Goal: Task Accomplishment & Management: Understand process/instructions

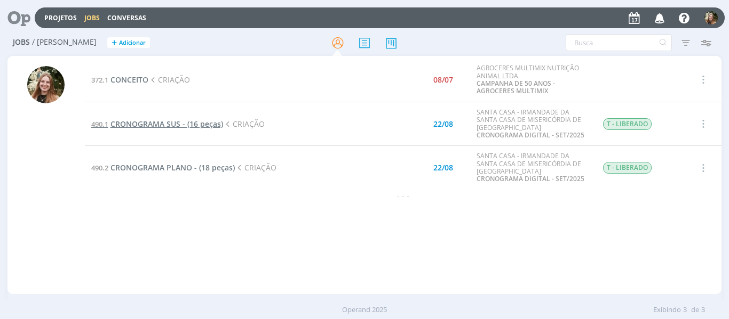
click at [145, 128] on span "CRONOGRAMA SUS - (16 peças)" at bounding box center [166, 124] width 113 height 10
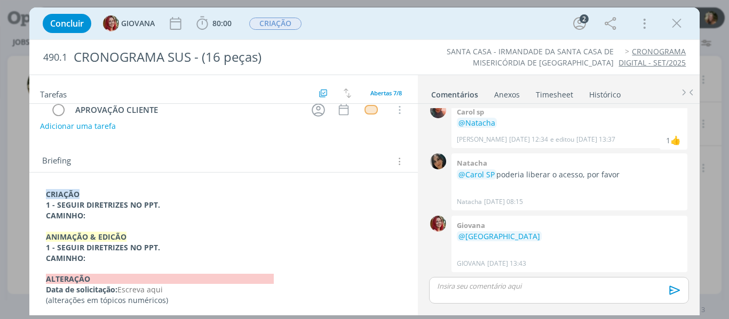
scroll to position [115, 0]
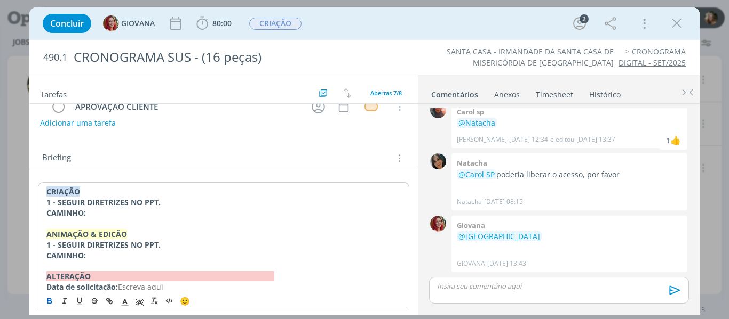
drag, startPoint x: 179, startPoint y: 223, endPoint x: 336, endPoint y: 252, distance: 160.1
click at [335, 252] on p "CAMINHO:" at bounding box center [223, 256] width 355 height 11
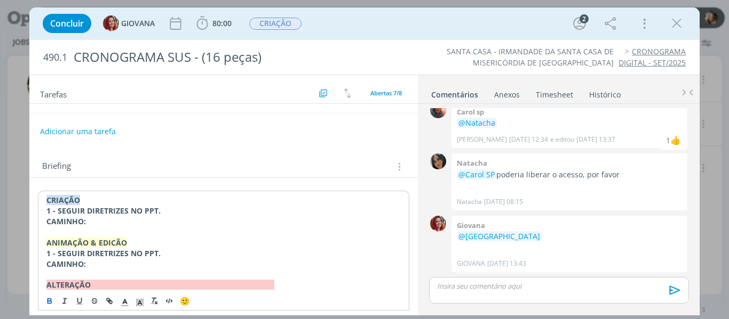
scroll to position [136, 0]
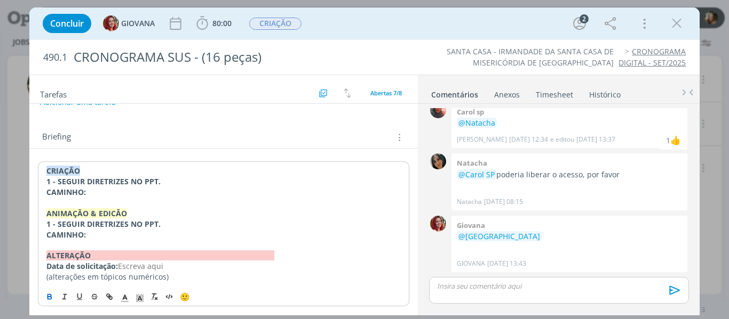
click at [190, 222] on p "1 - SEGUIR DIRETRIZES NO PPT." at bounding box center [223, 224] width 355 height 11
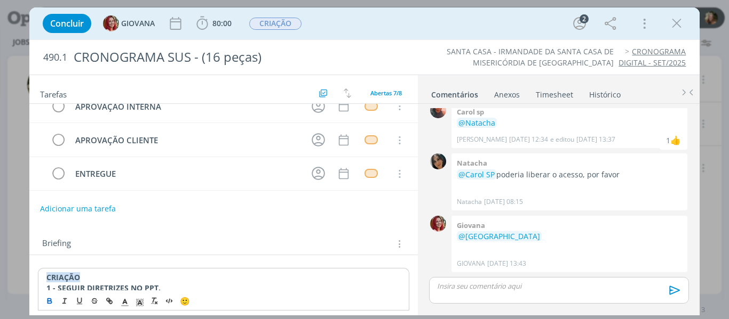
click at [209, 239] on div "Briefing Briefings Predefinidos Versões do Briefing Ver Briefing do Projeto" at bounding box center [225, 244] width 366 height 14
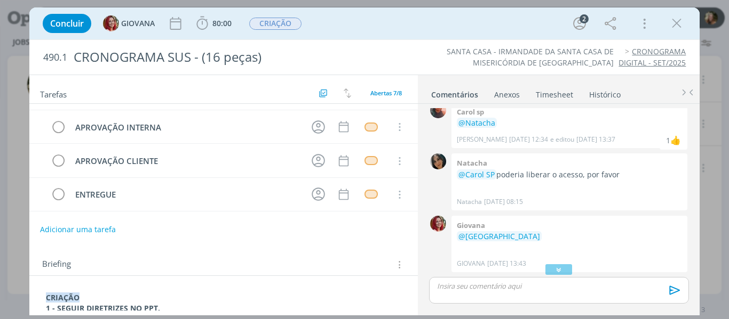
scroll to position [0, 0]
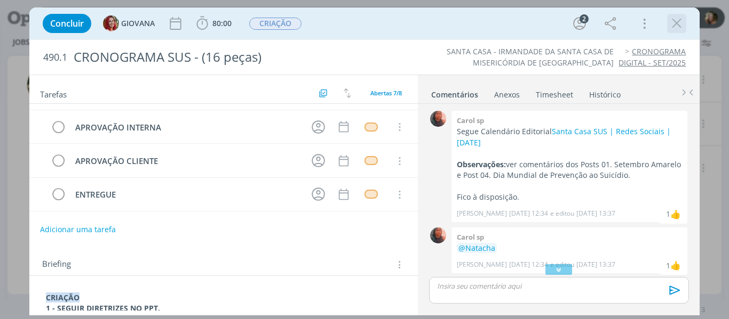
click at [677, 21] on icon "dialog" at bounding box center [676, 23] width 16 height 16
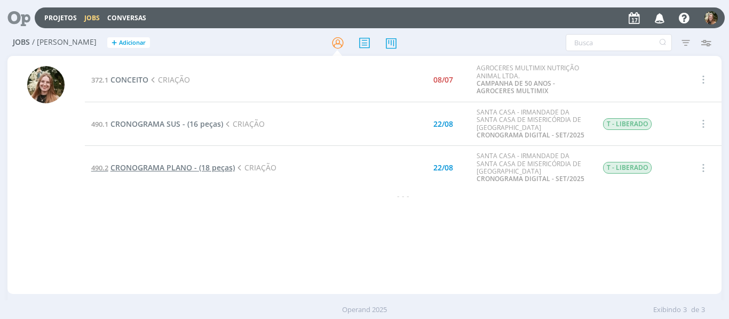
click at [148, 166] on span "CRONOGRAMA PLANO - (18 peças)" at bounding box center [172, 168] width 124 height 10
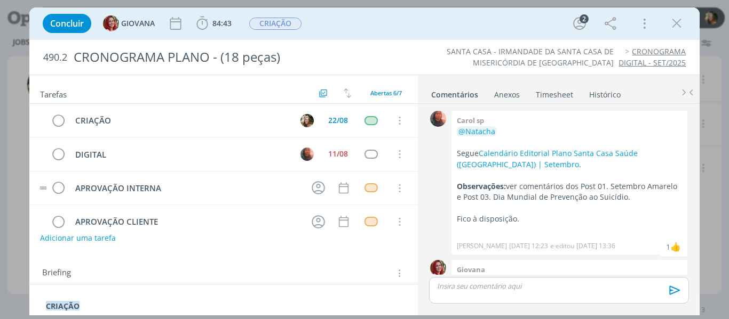
scroll to position [34, 0]
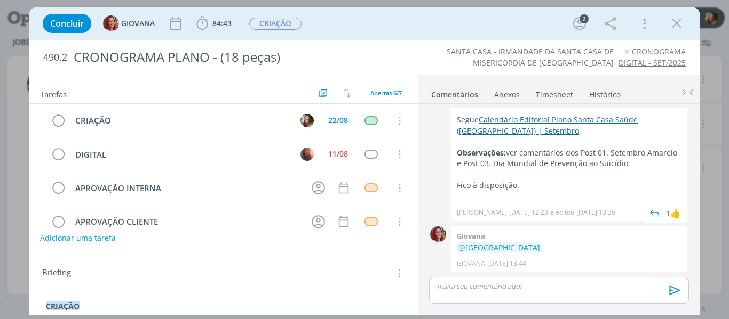
click at [517, 117] on link "Calendário Editorial Plano Santa Casa Saúde ([GEOGRAPHIC_DATA]) | Setembro" at bounding box center [547, 125] width 181 height 21
